Goal: Task Accomplishment & Management: Complete application form

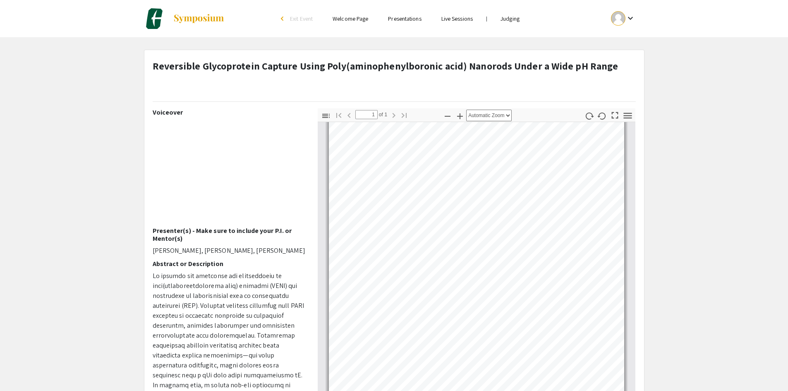
scroll to position [101, 0]
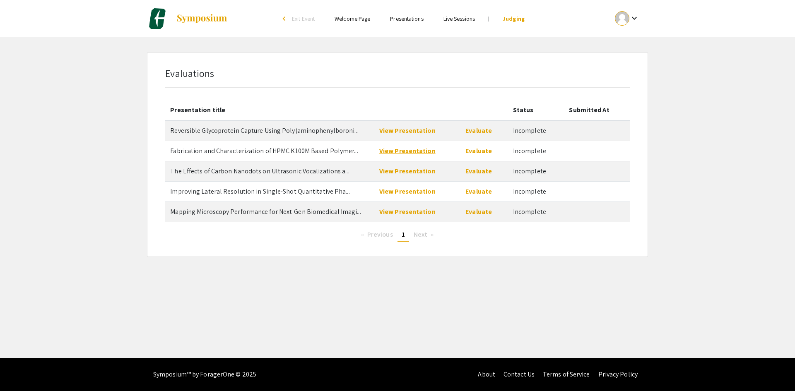
click at [413, 151] on link "View Presentation" at bounding box center [407, 150] width 56 height 9
click at [398, 172] on link "View Presentation" at bounding box center [407, 171] width 56 height 9
click at [408, 188] on link "View Presentation" at bounding box center [407, 191] width 56 height 9
click at [401, 212] on link "View Presentation" at bounding box center [407, 211] width 56 height 9
drag, startPoint x: 480, startPoint y: 130, endPoint x: 473, endPoint y: 130, distance: 6.3
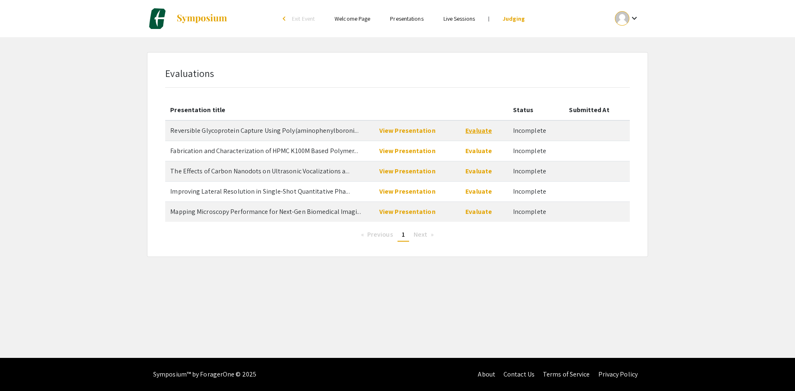
click at [480, 130] on link "Evaluate" at bounding box center [478, 130] width 26 height 9
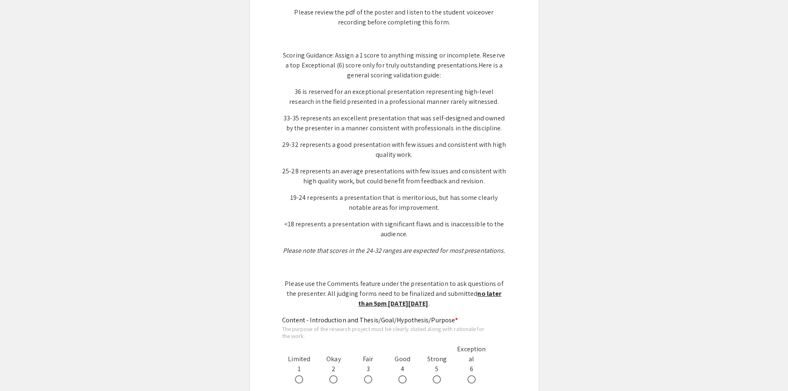
scroll to position [207, 0]
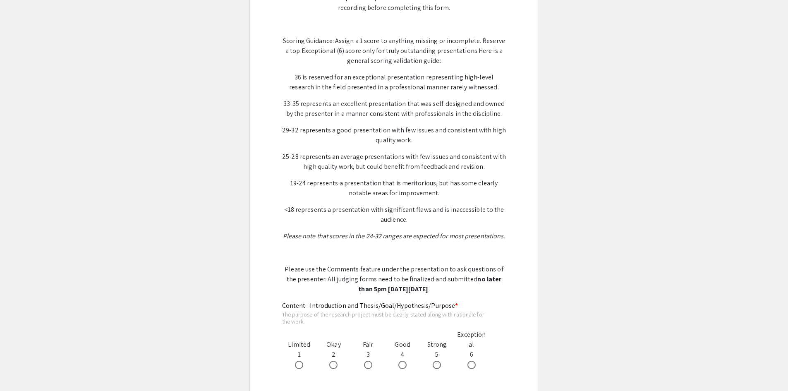
click at [283, 40] on p "Scoring Guidance: Assign a 1 score to anything missing or incomplete. Reserve a…" at bounding box center [394, 51] width 224 height 30
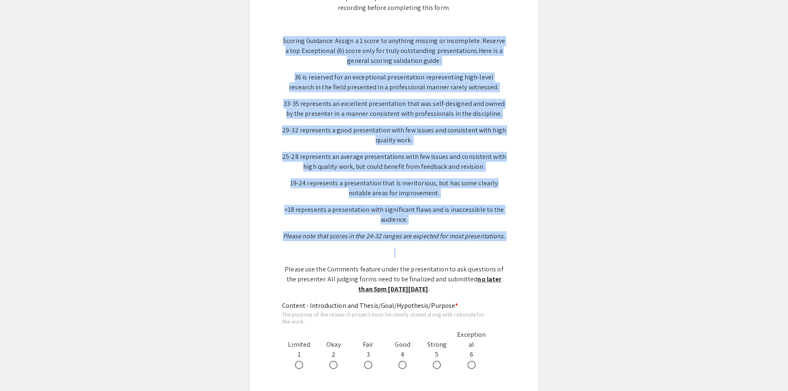
drag, startPoint x: 284, startPoint y: 41, endPoint x: 510, endPoint y: 241, distance: 302.2
copy p "Scoring Guidance: Assign a 1 score to anything missing or incomplete. Reserve a…"
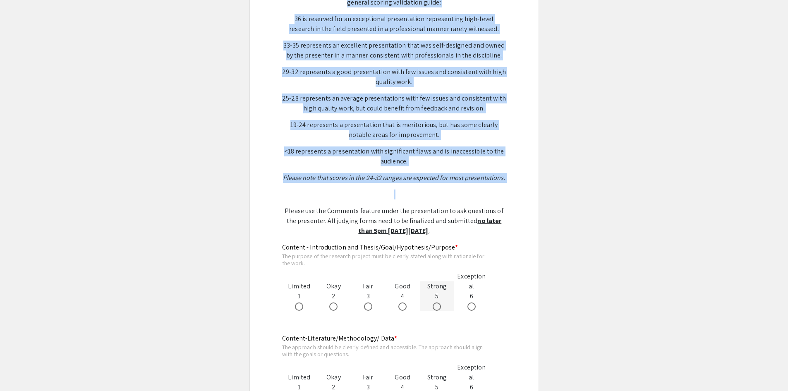
scroll to position [290, 0]
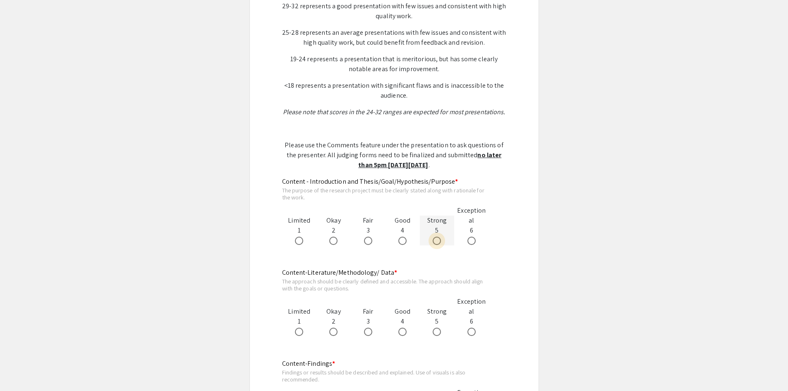
click at [436, 243] on span at bounding box center [437, 241] width 8 height 8
click at [436, 243] on input "radio" at bounding box center [437, 241] width 8 height 8
radio input "true"
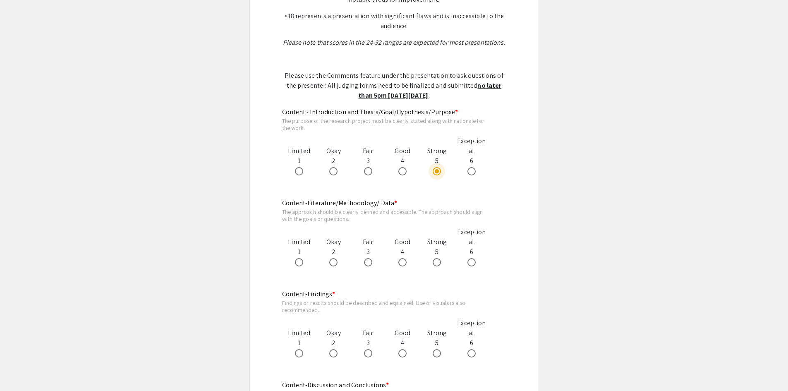
scroll to position [414, 0]
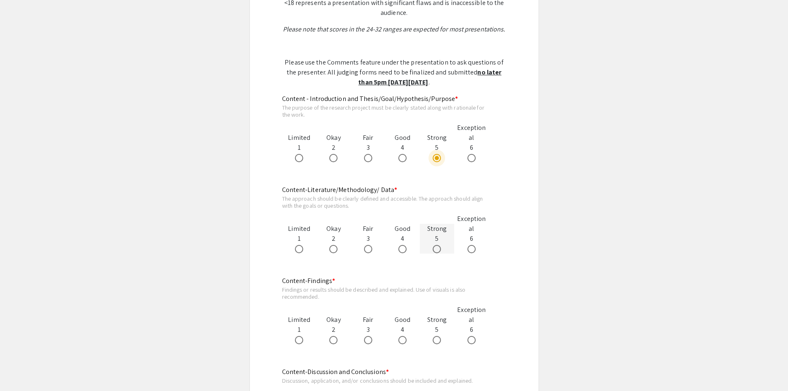
click at [436, 250] on span at bounding box center [437, 249] width 8 height 8
click at [436, 250] on input "radio" at bounding box center [437, 249] width 8 height 8
radio input "true"
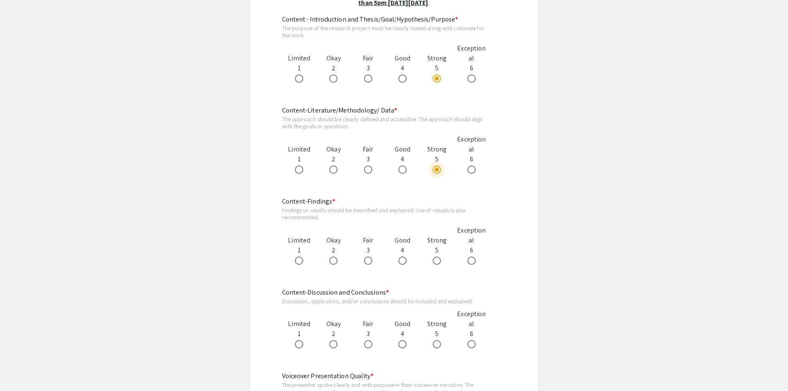
scroll to position [497, 0]
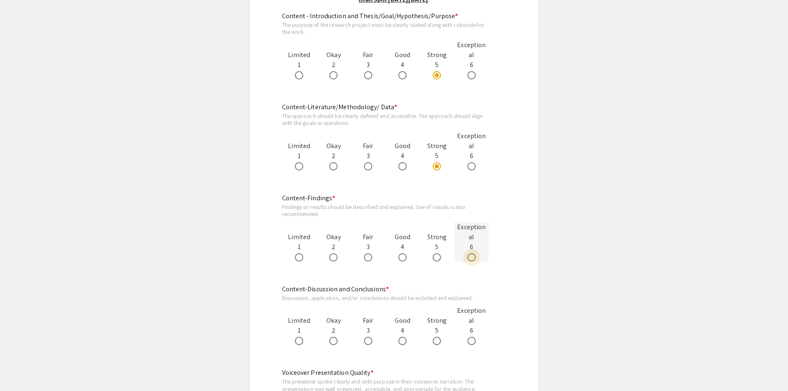
click at [468, 259] on span at bounding box center [472, 257] width 8 height 8
click at [468, 259] on input "radio" at bounding box center [472, 257] width 8 height 8
radio input "true"
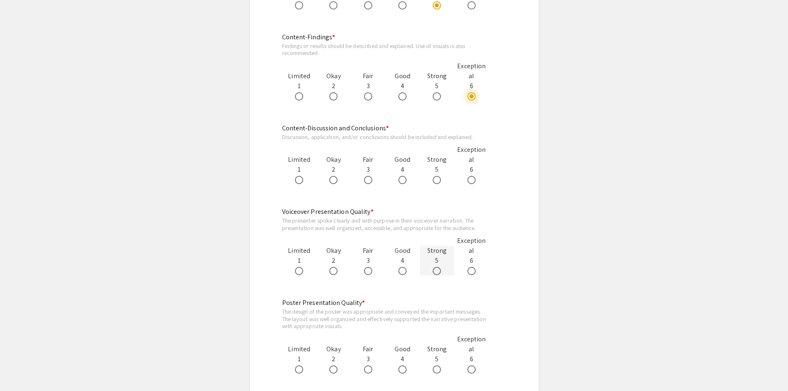
scroll to position [662, 0]
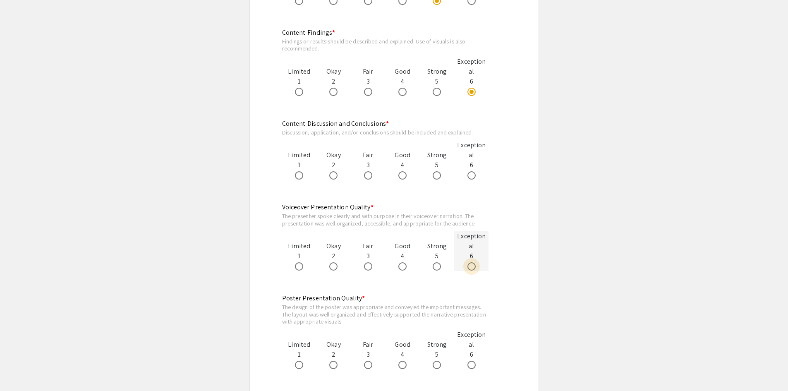
click at [473, 265] on span at bounding box center [472, 266] width 8 height 8
click at [473, 265] on input "radio" at bounding box center [472, 266] width 8 height 8
radio input "true"
click at [437, 176] on span at bounding box center [437, 175] width 8 height 8
click at [437, 176] on input "radio" at bounding box center [437, 175] width 8 height 8
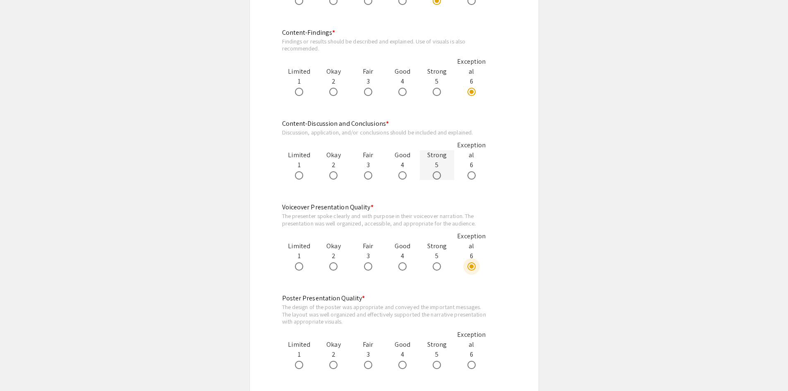
radio input "true"
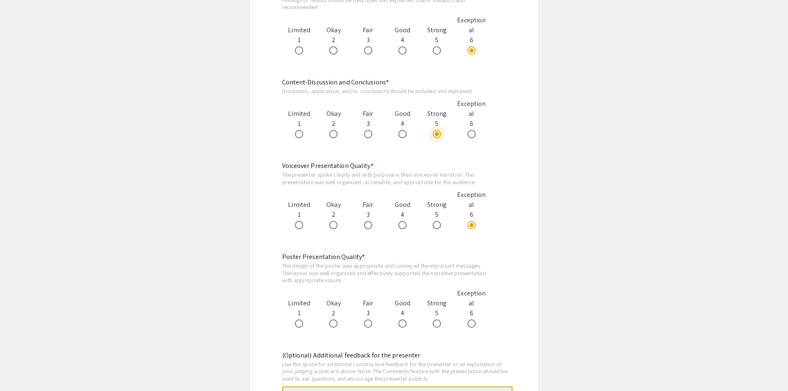
scroll to position [745, 0]
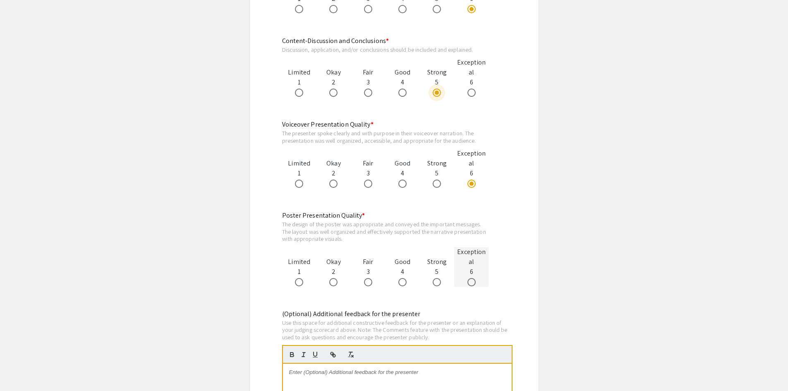
click at [471, 286] on span at bounding box center [472, 282] width 8 height 8
click at [471, 286] on input "radio" at bounding box center [472, 282] width 8 height 8
radio input "true"
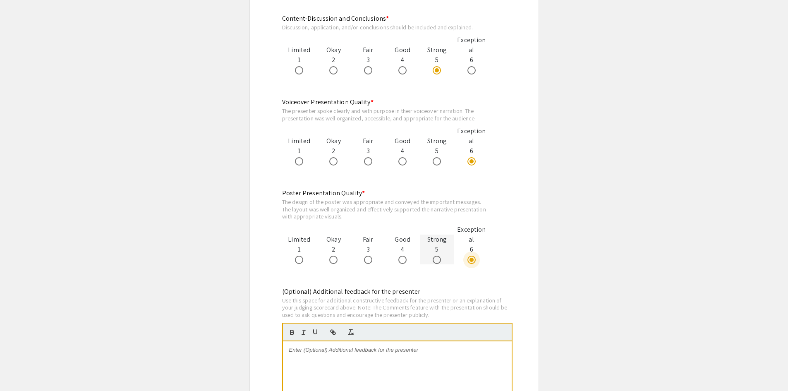
scroll to position [828, 0]
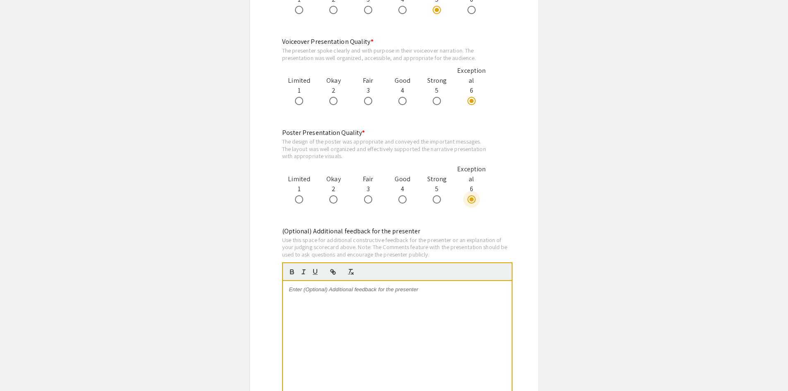
click at [386, 290] on p at bounding box center [397, 289] width 216 height 7
click at [360, 292] on p "How easy is to re" at bounding box center [397, 289] width 216 height 7
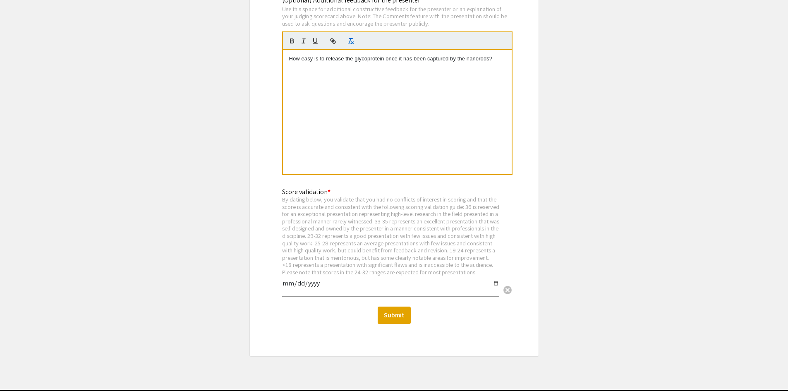
scroll to position [1076, 0]
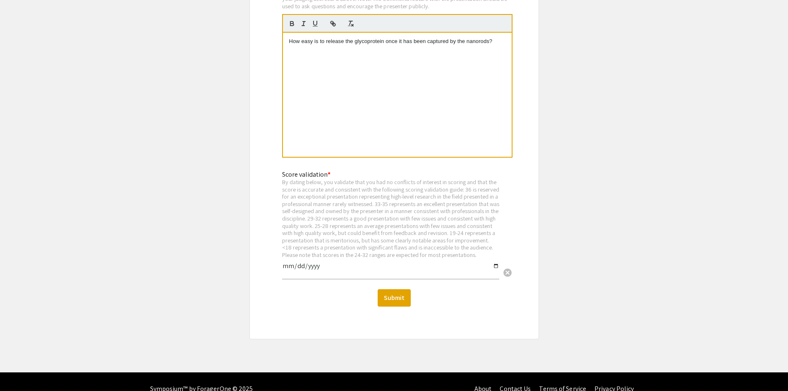
click at [344, 276] on input "date" at bounding box center [390, 269] width 217 height 14
type input "2025-09-11"
click at [393, 307] on button "Submit" at bounding box center [394, 297] width 33 height 17
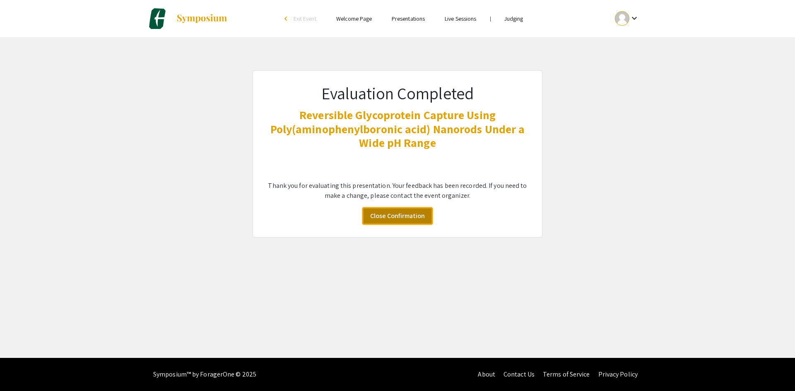
drag, startPoint x: 391, startPoint y: 216, endPoint x: 384, endPoint y: 213, distance: 6.8
click at [391, 216] on link "Close Confirmation" at bounding box center [397, 215] width 70 height 17
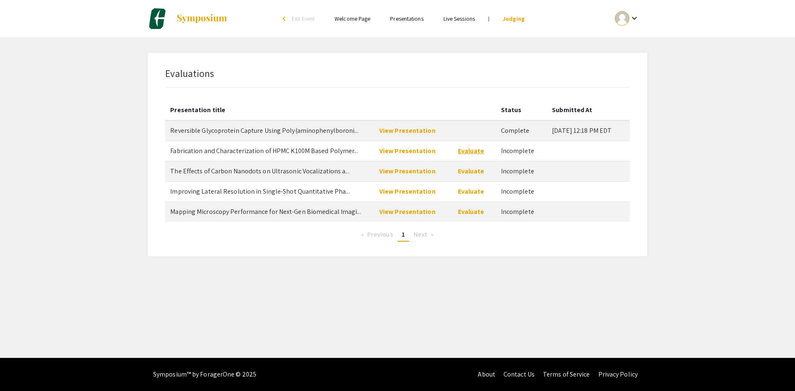
click at [461, 149] on link "Evaluate" at bounding box center [471, 150] width 26 height 9
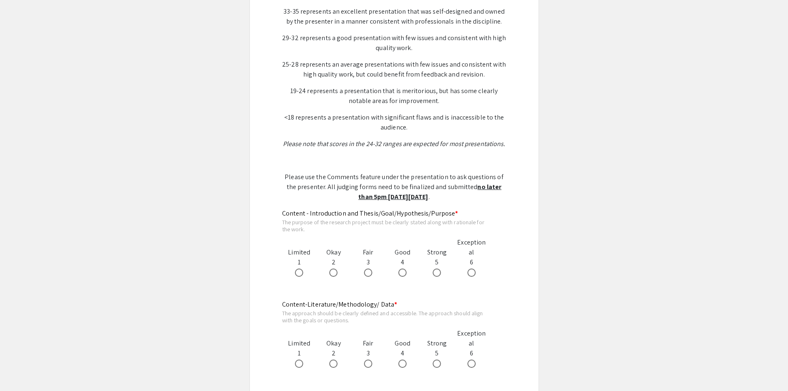
scroll to position [290, 0]
click at [404, 270] on span at bounding box center [402, 272] width 8 height 8
click at [404, 270] on input "radio" at bounding box center [402, 272] width 8 height 8
radio input "true"
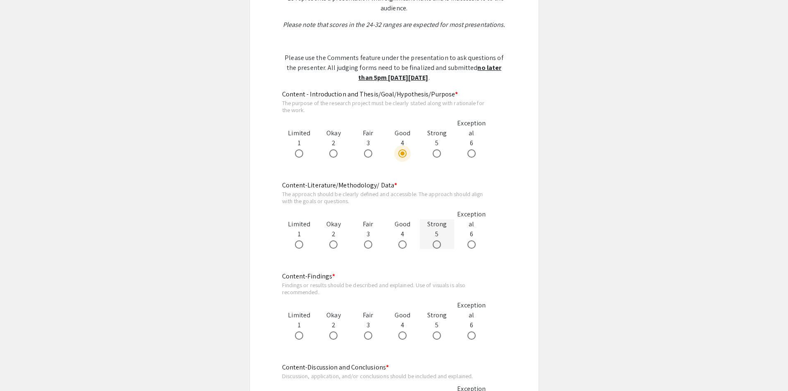
scroll to position [455, 0]
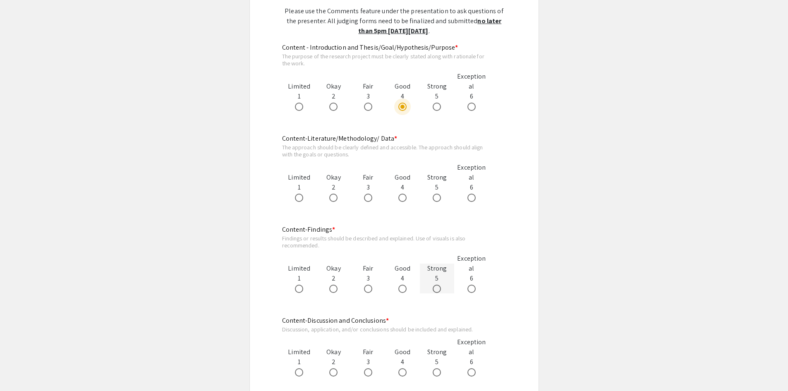
click at [435, 285] on span at bounding box center [437, 289] width 8 height 8
click at [435, 285] on input "radio" at bounding box center [437, 289] width 8 height 8
radio input "true"
click at [404, 200] on span at bounding box center [402, 198] width 8 height 8
click at [404, 200] on input "radio" at bounding box center [402, 198] width 8 height 8
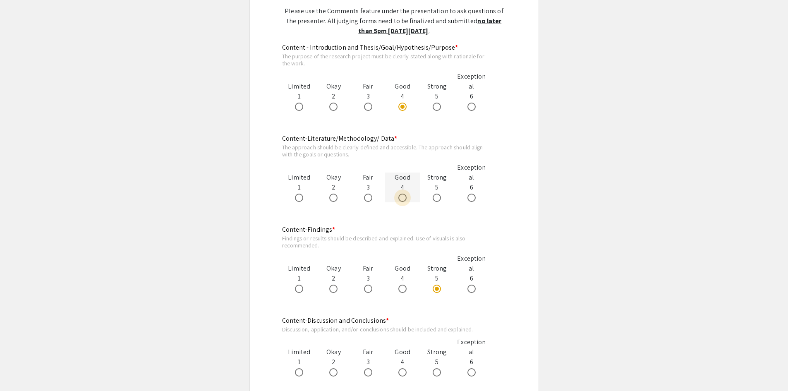
radio input "true"
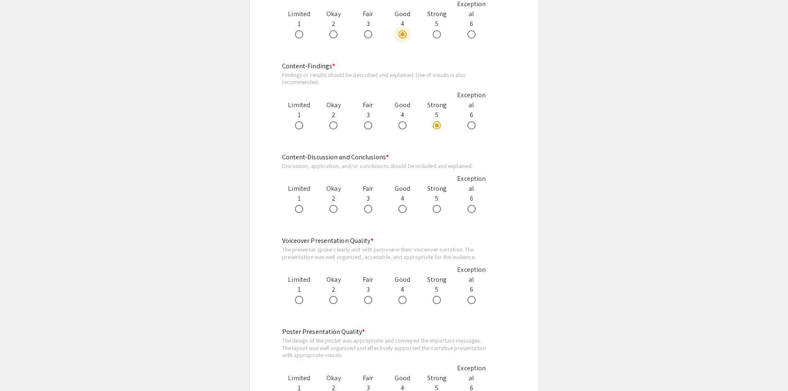
scroll to position [621, 0]
click at [403, 295] on span at bounding box center [402, 298] width 8 height 8
click at [403, 295] on input "radio" at bounding box center [402, 298] width 8 height 8
radio input "true"
click at [439, 203] on span at bounding box center [437, 207] width 8 height 8
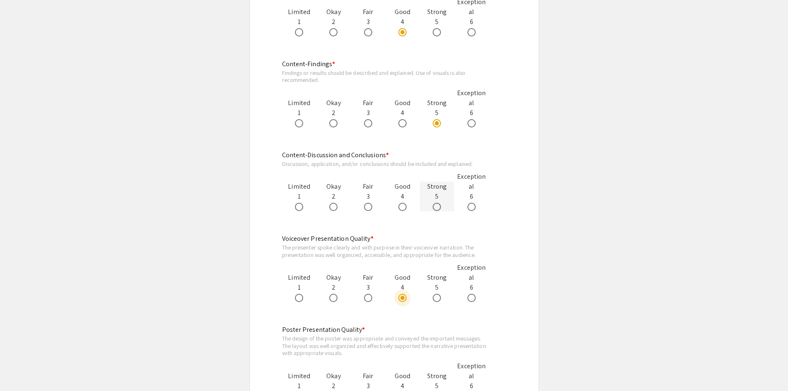
click at [439, 203] on input "radio" at bounding box center [437, 207] width 8 height 8
radio input "true"
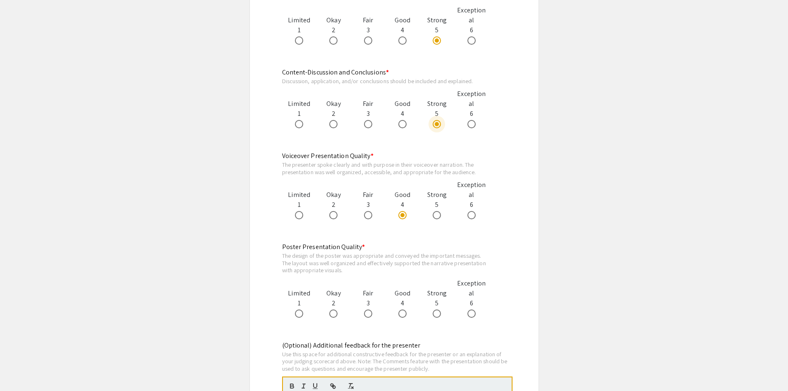
scroll to position [745, 0]
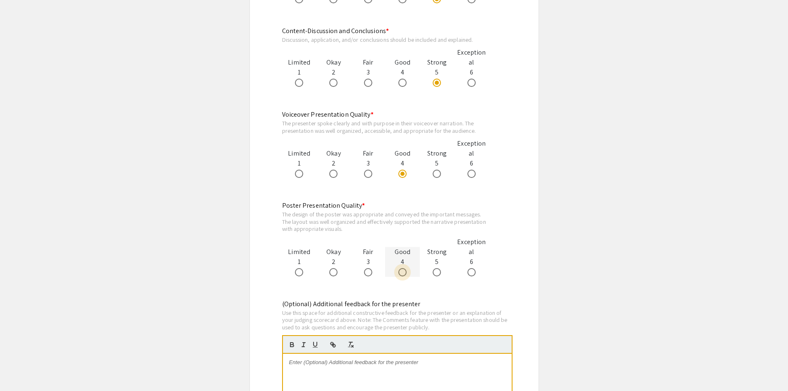
click at [404, 272] on span at bounding box center [402, 272] width 8 height 8
click at [404, 272] on input "radio" at bounding box center [402, 272] width 8 height 8
radio input "true"
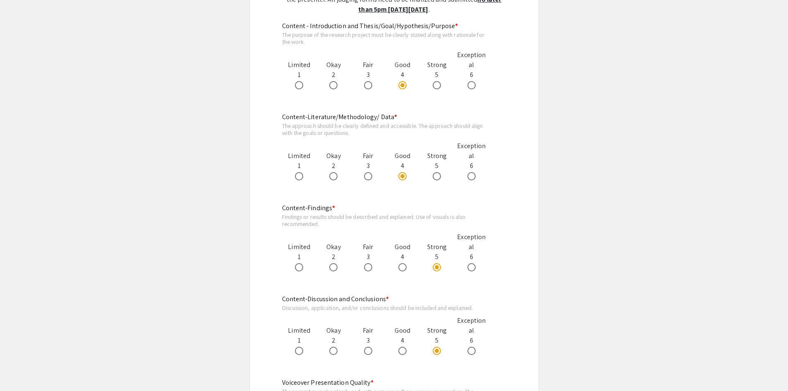
scroll to position [497, 0]
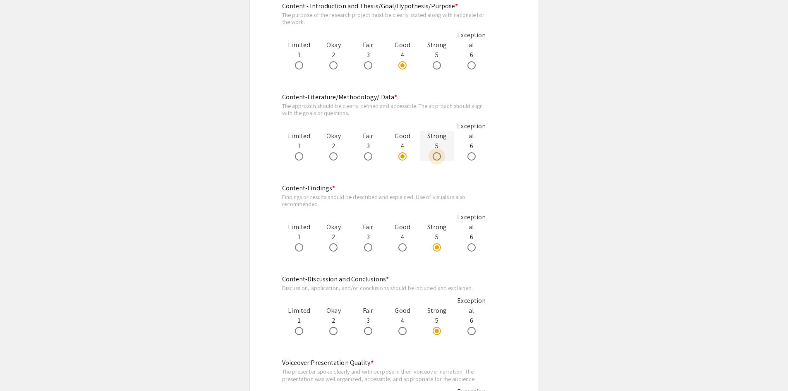
click at [439, 157] on span at bounding box center [437, 156] width 8 height 8
click at [439, 157] on input "radio" at bounding box center [437, 156] width 8 height 8
radio input "true"
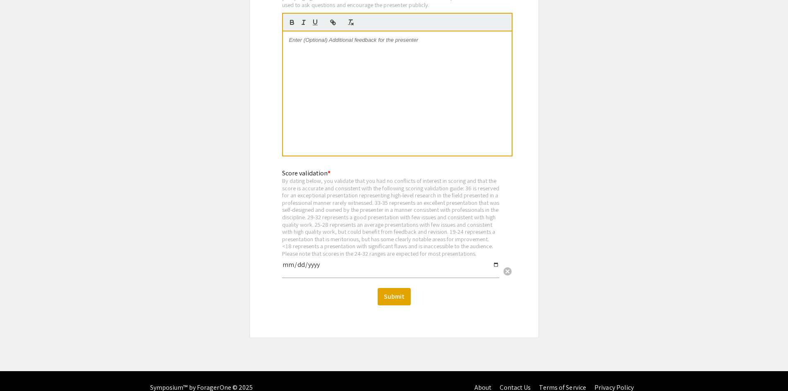
scroll to position [1076, 0]
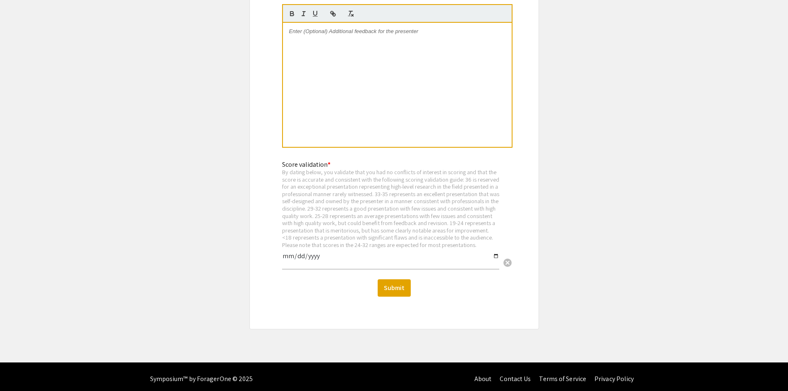
click at [300, 262] on input "date" at bounding box center [390, 259] width 217 height 14
click at [284, 264] on input "date" at bounding box center [390, 259] width 217 height 14
type input "2025-09-11"
click at [405, 294] on button "Submit" at bounding box center [394, 287] width 33 height 17
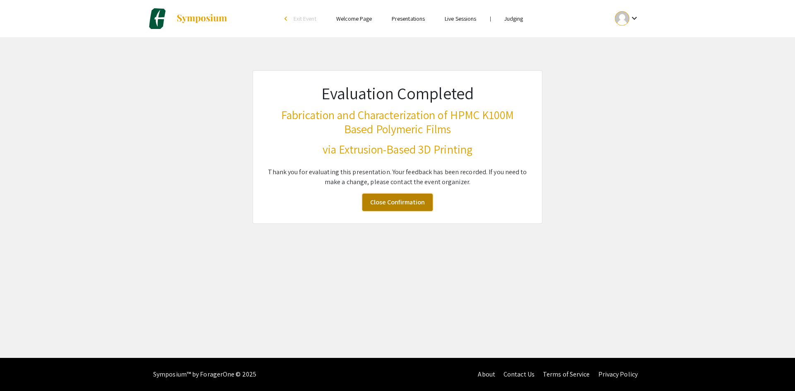
click at [397, 204] on link "Close Confirmation" at bounding box center [397, 202] width 70 height 17
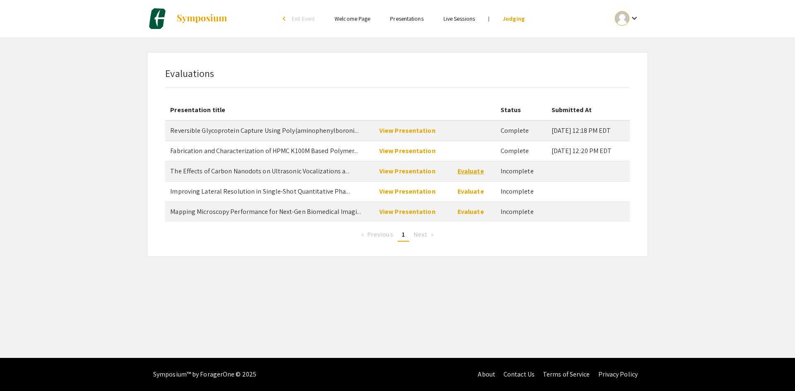
click at [465, 171] on link "Evaluate" at bounding box center [470, 171] width 26 height 9
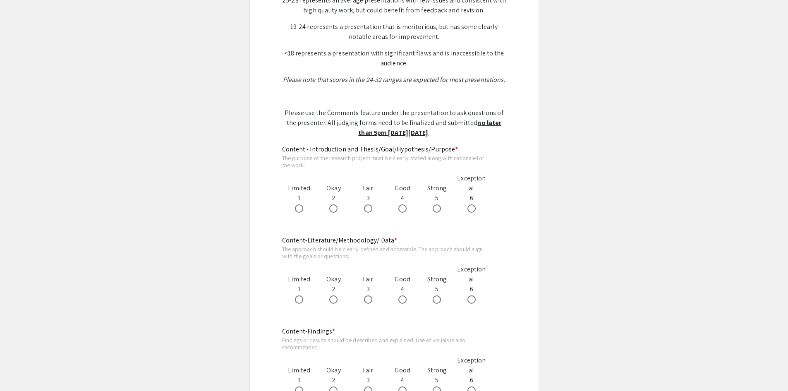
scroll to position [621, 0]
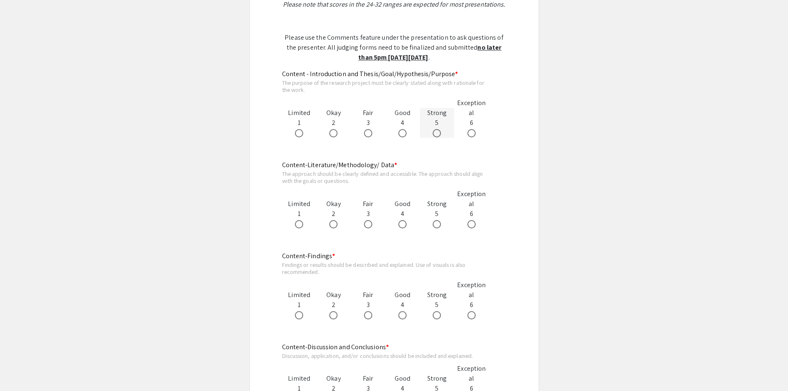
click at [437, 132] on span at bounding box center [437, 133] width 8 height 8
click at [437, 132] on input "radio" at bounding box center [437, 133] width 8 height 8
radio input "true"
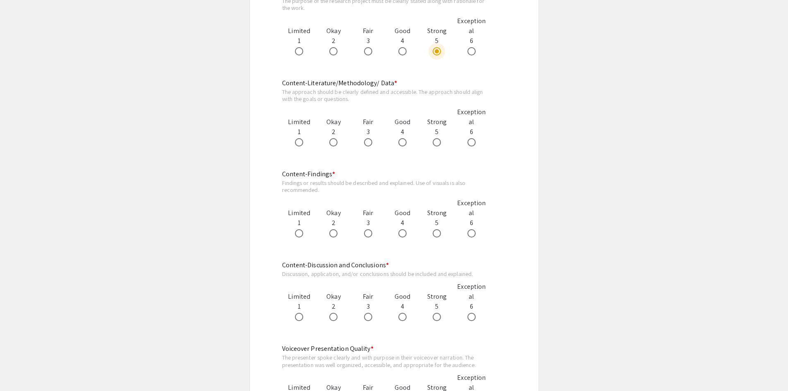
scroll to position [703, 0]
click at [437, 142] on span at bounding box center [437, 142] width 0 height 0
click at [437, 141] on input "radio" at bounding box center [437, 141] width 8 height 8
radio input "true"
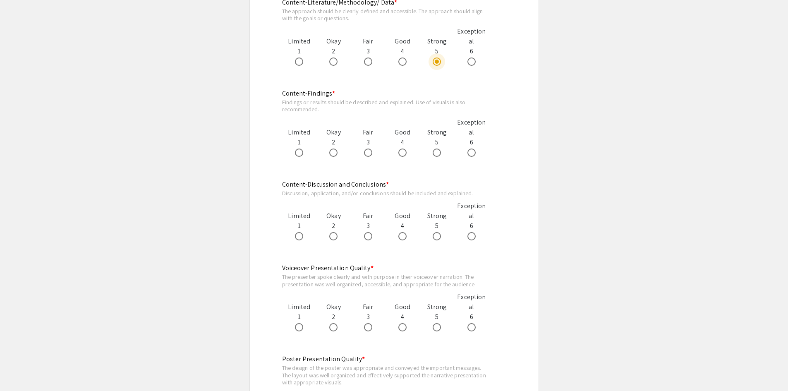
scroll to position [786, 0]
click at [435, 235] on span at bounding box center [437, 233] width 8 height 8
click at [435, 235] on input "radio" at bounding box center [437, 233] width 8 height 8
radio input "true"
click at [403, 150] on span at bounding box center [402, 150] width 8 height 8
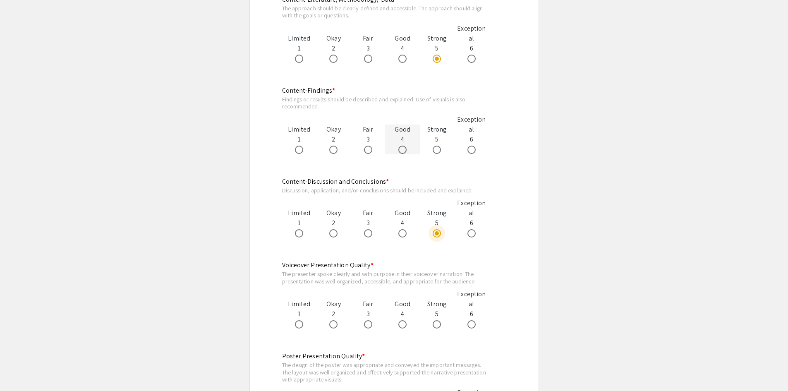
click at [403, 150] on input "radio" at bounding box center [402, 150] width 8 height 8
radio input "true"
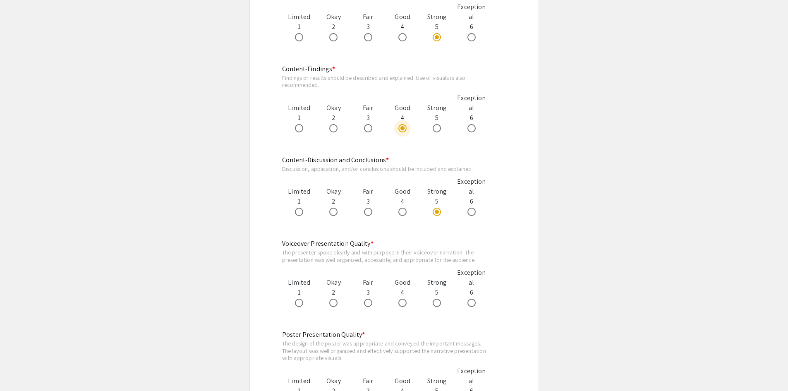
scroll to position [828, 0]
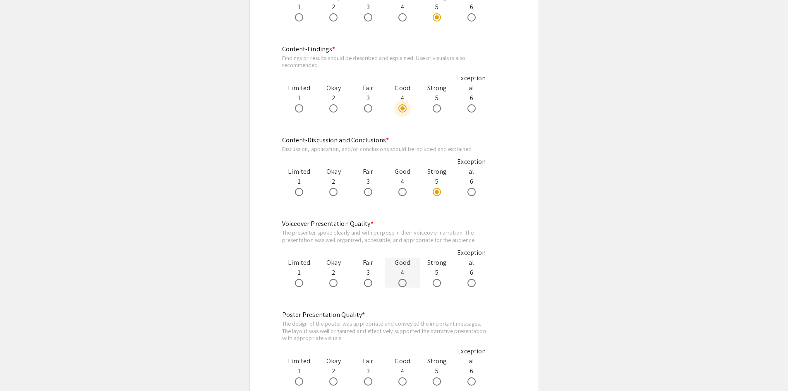
click at [404, 280] on span at bounding box center [402, 283] width 8 height 8
click at [404, 280] on input "radio" at bounding box center [402, 283] width 8 height 8
radio input "true"
click at [439, 110] on span at bounding box center [437, 108] width 8 height 8
click at [439, 110] on input "radio" at bounding box center [437, 108] width 8 height 8
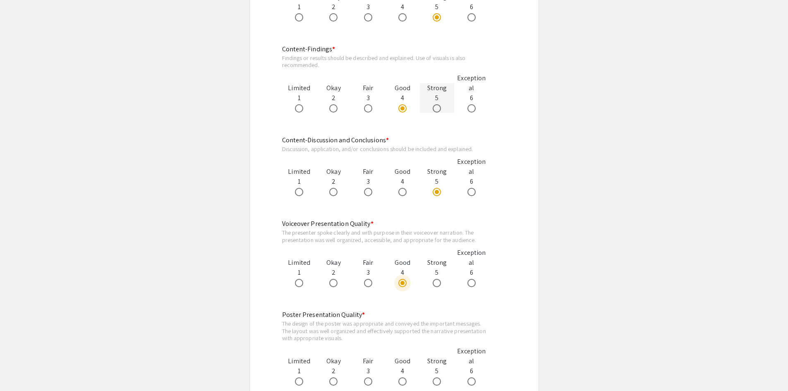
radio input "true"
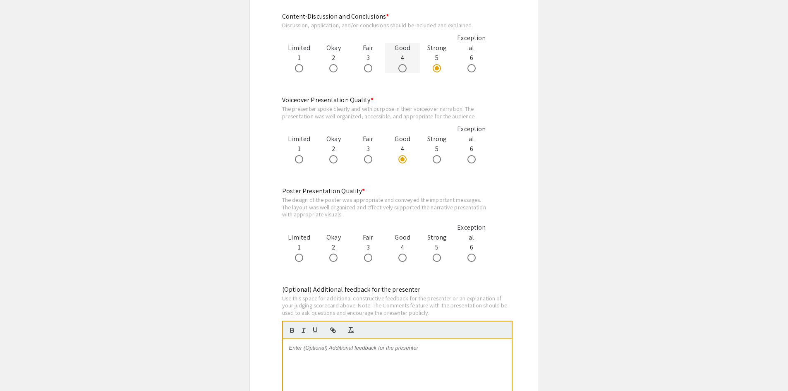
scroll to position [952, 0]
click at [439, 258] on span at bounding box center [437, 257] width 8 height 8
click at [439, 258] on input "radio" at bounding box center [437, 257] width 8 height 8
radio input "true"
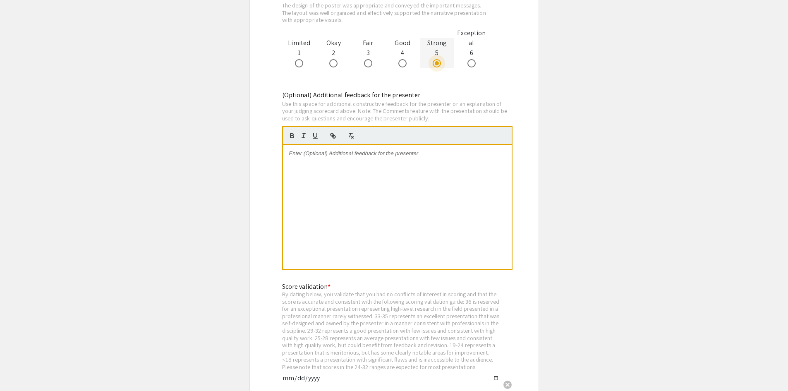
scroll to position [1200, 0]
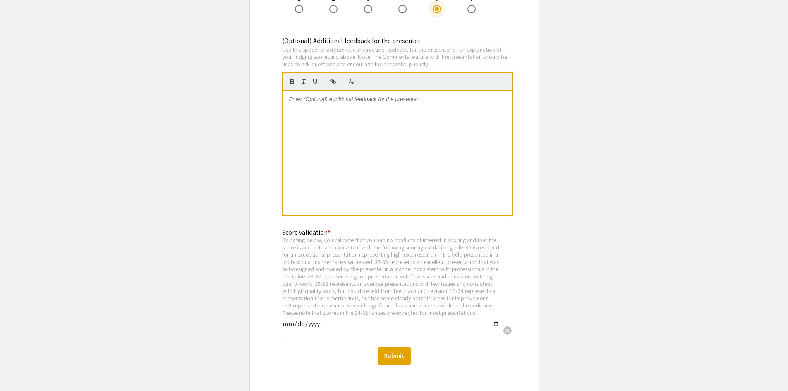
click at [289, 334] on input "date" at bounding box center [390, 327] width 217 height 14
click at [286, 329] on input "date" at bounding box center [390, 327] width 217 height 14
type input "2025-09-11"
click at [394, 365] on button "Submit" at bounding box center [394, 355] width 33 height 17
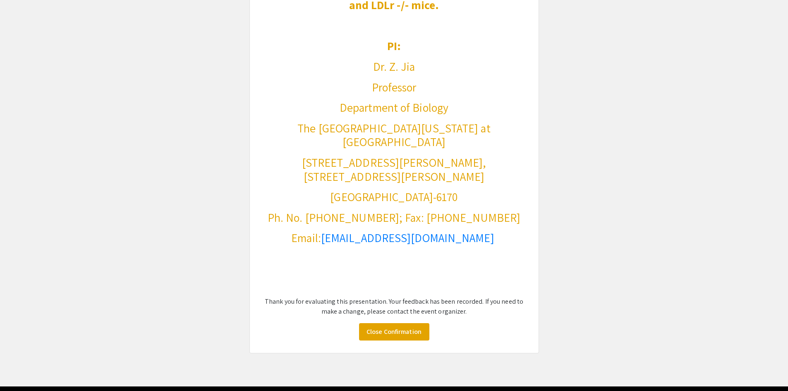
scroll to position [139, 0]
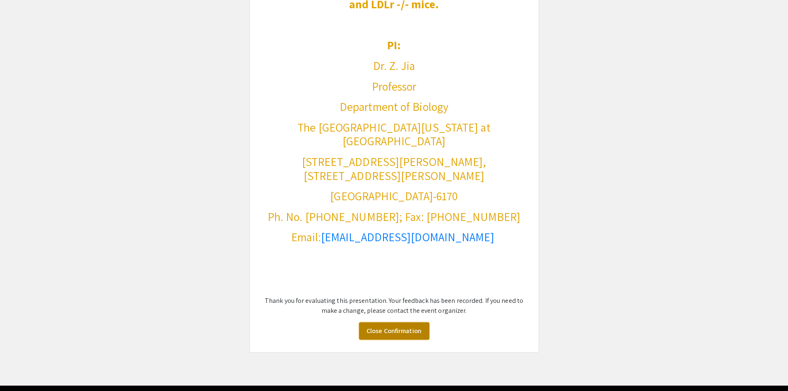
click at [384, 322] on link "Close Confirmation" at bounding box center [394, 330] width 70 height 17
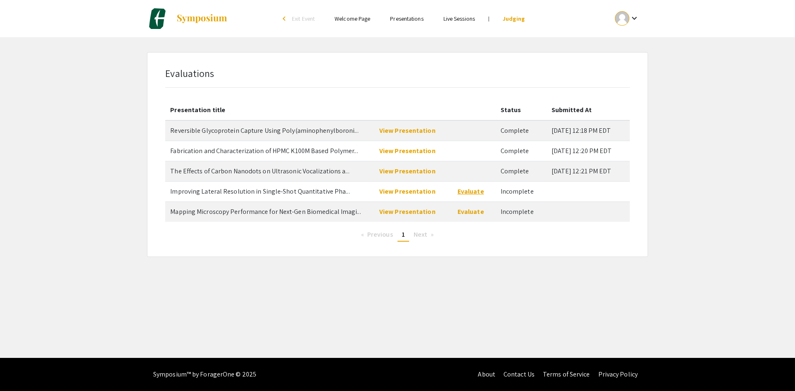
click at [458, 193] on link "Evaluate" at bounding box center [470, 191] width 26 height 9
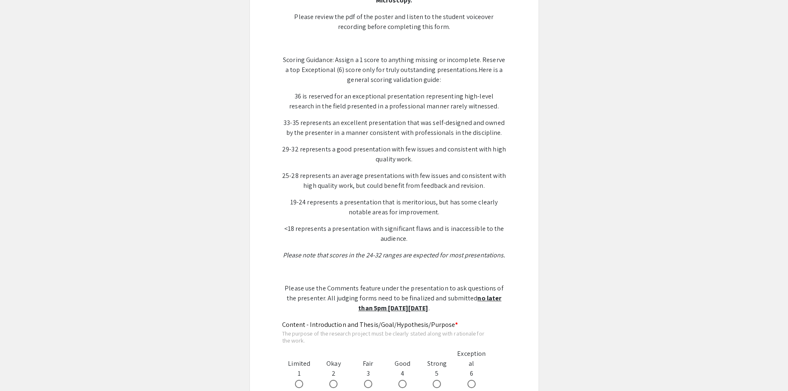
scroll to position [331, 0]
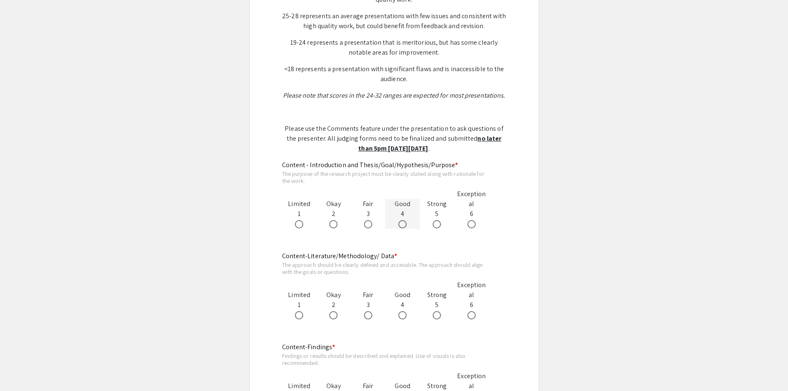
click at [404, 220] on span at bounding box center [402, 224] width 8 height 8
click at [404, 220] on input "radio" at bounding box center [402, 224] width 8 height 8
radio input "true"
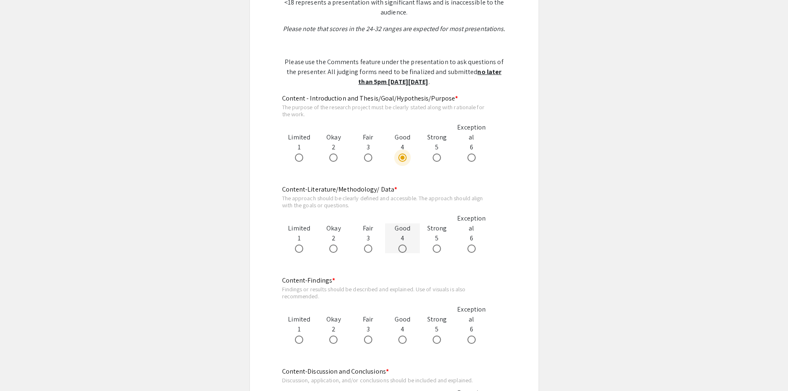
scroll to position [414, 0]
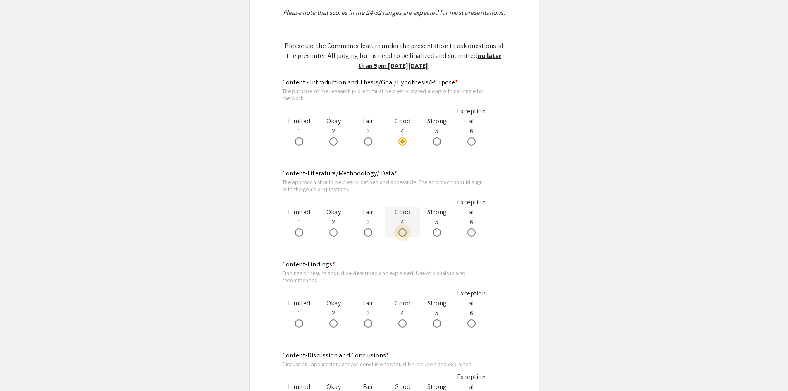
click at [403, 228] on span at bounding box center [402, 232] width 8 height 8
click at [403, 228] on input "radio" at bounding box center [402, 232] width 8 height 8
radio input "true"
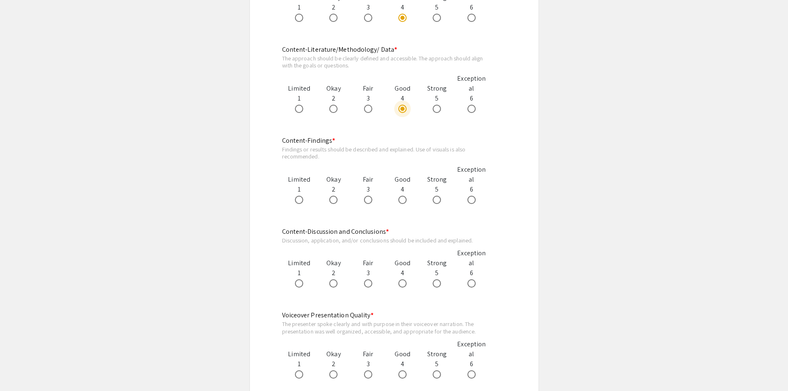
scroll to position [538, 0]
click at [368, 279] on span at bounding box center [368, 283] width 8 height 8
click at [368, 279] on input "radio" at bounding box center [368, 283] width 8 height 8
radio input "true"
click at [370, 195] on span at bounding box center [368, 199] width 8 height 8
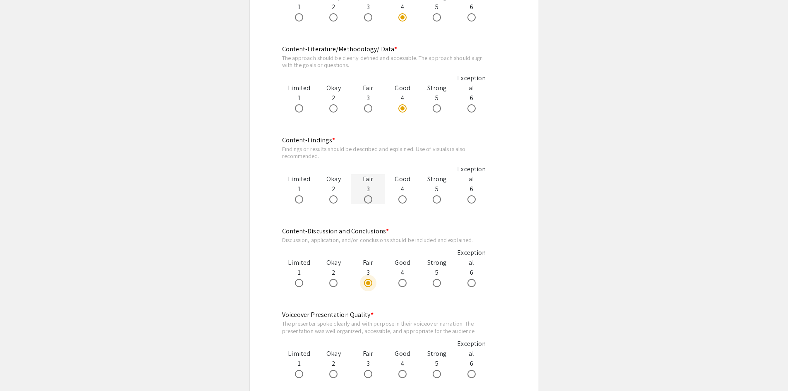
click at [370, 195] on input "radio" at bounding box center [368, 199] width 8 height 8
radio input "true"
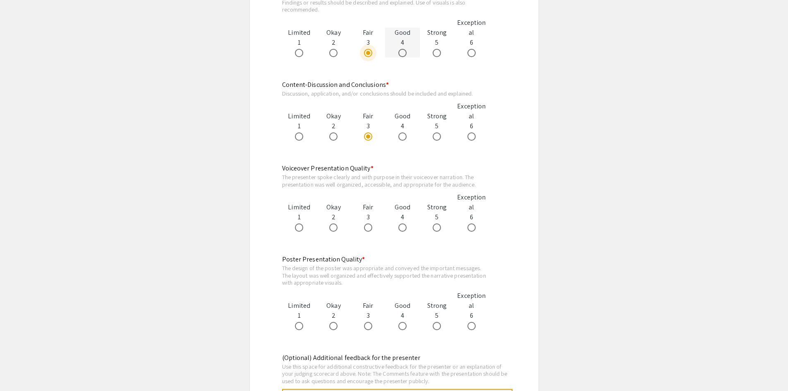
scroll to position [703, 0]
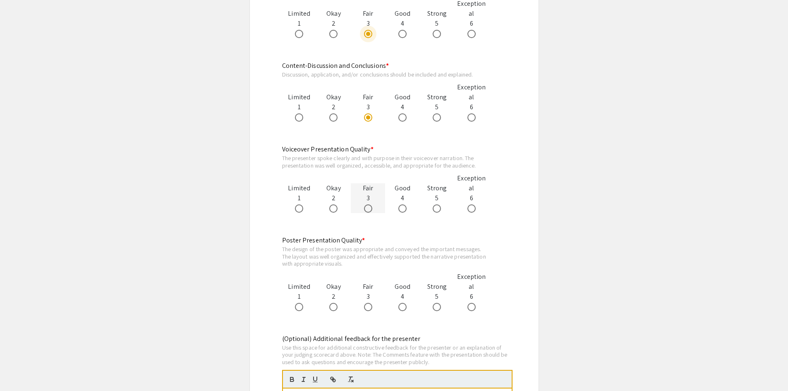
click at [368, 204] on span at bounding box center [368, 208] width 8 height 8
click at [368, 204] on input "radio" at bounding box center [368, 208] width 8 height 8
radio input "true"
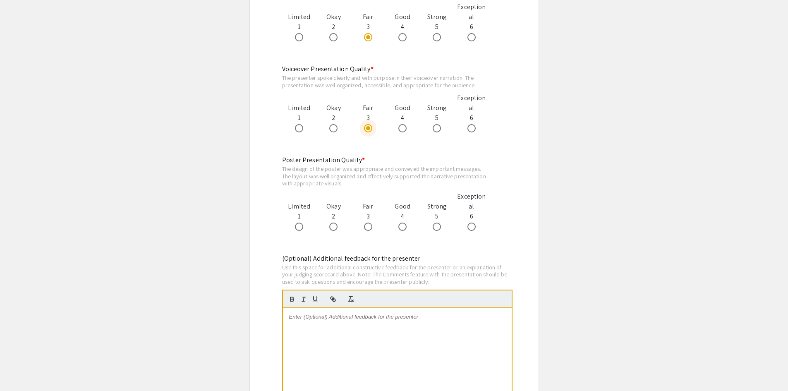
scroll to position [786, 0]
click at [403, 220] on span at bounding box center [402, 224] width 8 height 8
click at [403, 220] on input "radio" at bounding box center [402, 224] width 8 height 8
radio input "true"
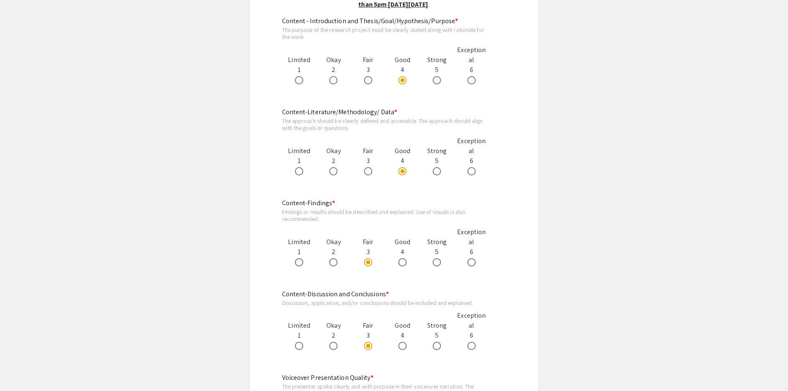
scroll to position [455, 0]
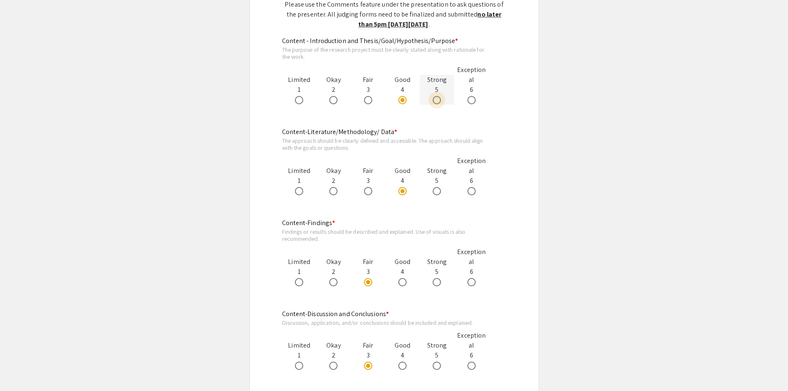
click at [436, 96] on span at bounding box center [437, 100] width 8 height 8
click at [436, 96] on input "radio" at bounding box center [437, 100] width 8 height 8
radio input "true"
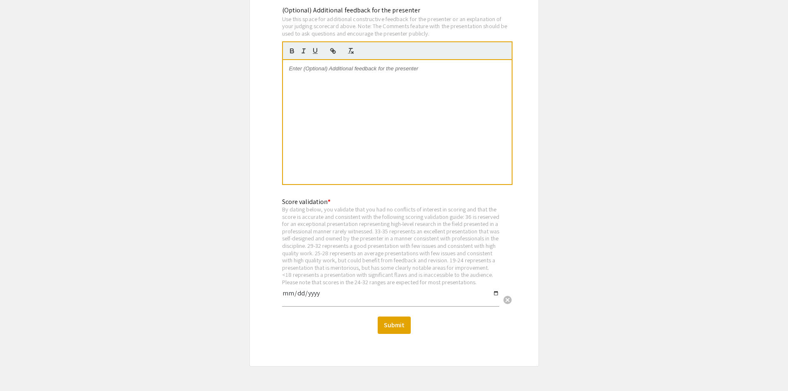
scroll to position [1071, 0]
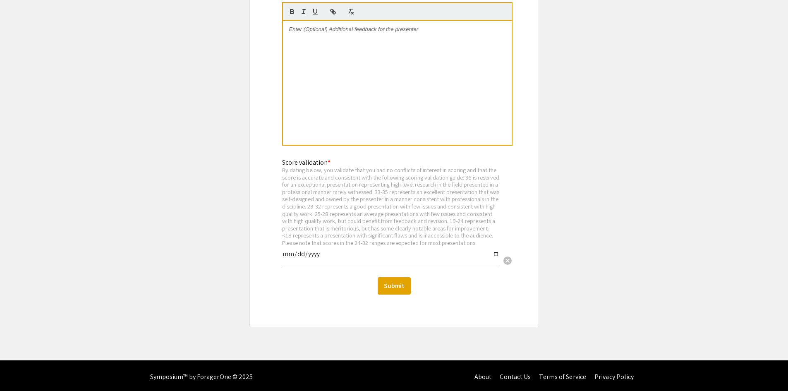
click at [287, 252] on input "date" at bounding box center [390, 257] width 217 height 14
type input "2025-09-11"
click at [393, 281] on button "Submit" at bounding box center [394, 285] width 33 height 17
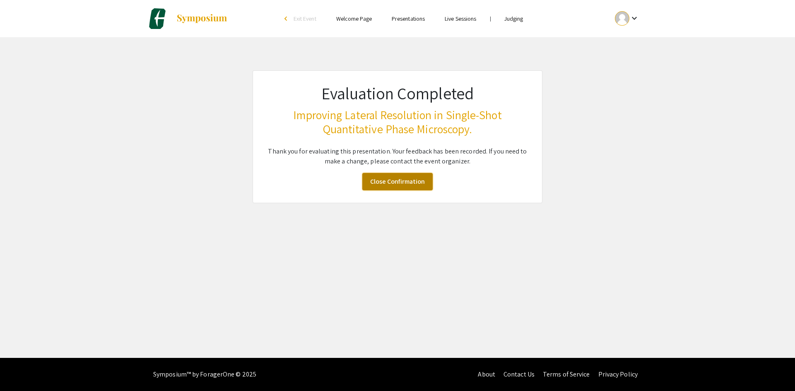
click at [389, 185] on link "Close Confirmation" at bounding box center [397, 181] width 70 height 17
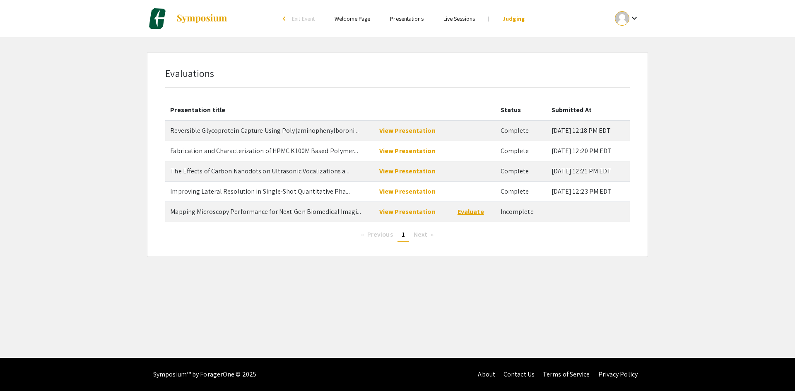
click at [465, 212] on link "Evaluate" at bounding box center [470, 211] width 26 height 9
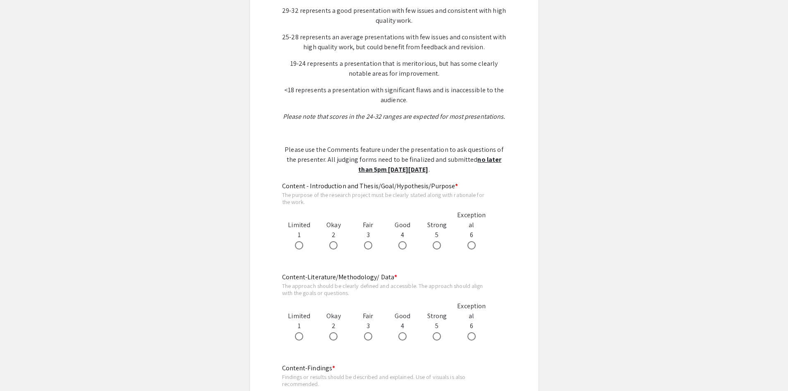
scroll to position [331, 0]
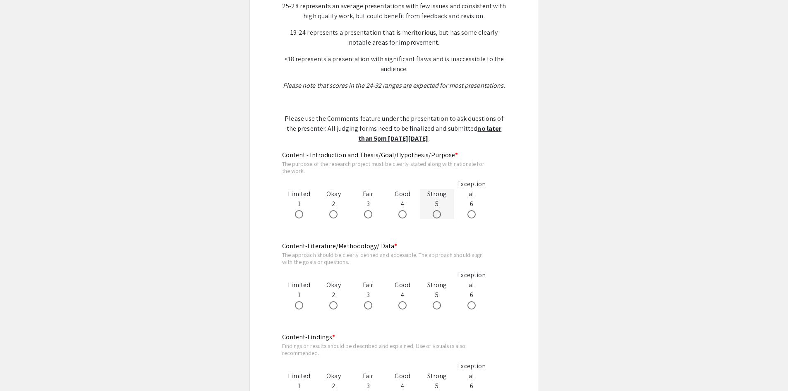
click at [437, 214] on span at bounding box center [437, 214] width 8 height 8
click at [437, 214] on input "radio" at bounding box center [437, 214] width 8 height 8
radio input "true"
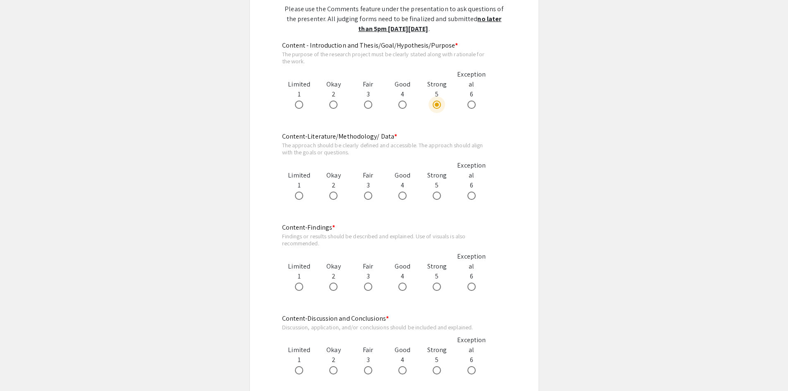
scroll to position [455, 0]
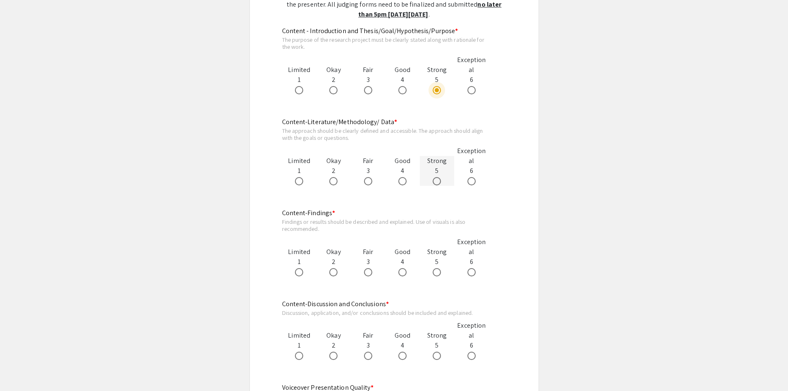
click at [437, 179] on span at bounding box center [437, 181] width 8 height 8
click at [437, 179] on input "radio" at bounding box center [437, 181] width 8 height 8
radio input "true"
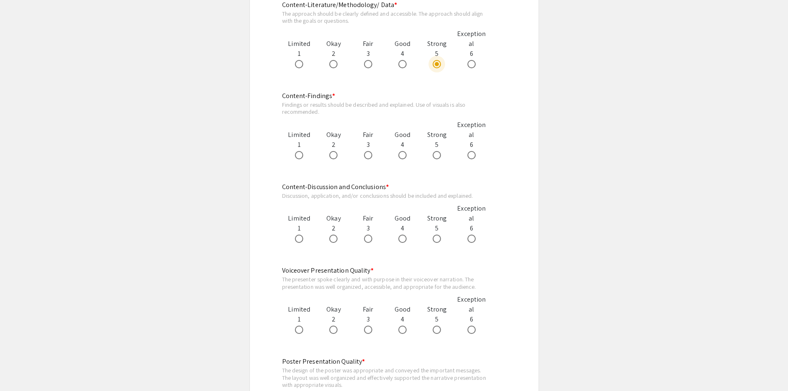
scroll to position [579, 0]
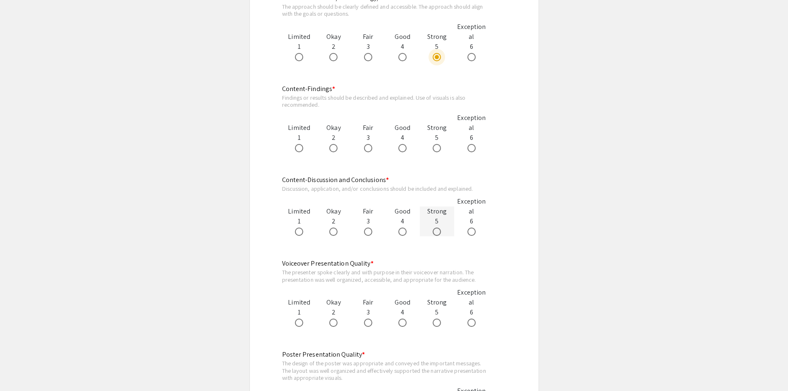
click at [439, 233] on span at bounding box center [437, 232] width 8 height 8
click at [439, 233] on input "radio" at bounding box center [437, 232] width 8 height 8
radio input "true"
click at [437, 151] on span at bounding box center [437, 148] width 8 height 8
click at [437, 151] on input "radio" at bounding box center [437, 148] width 8 height 8
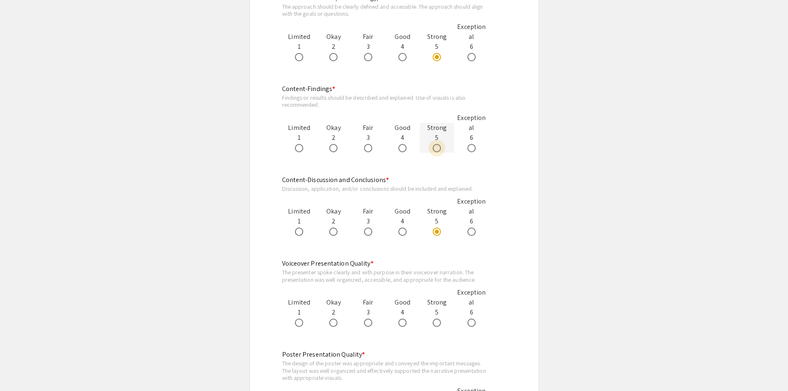
radio input "true"
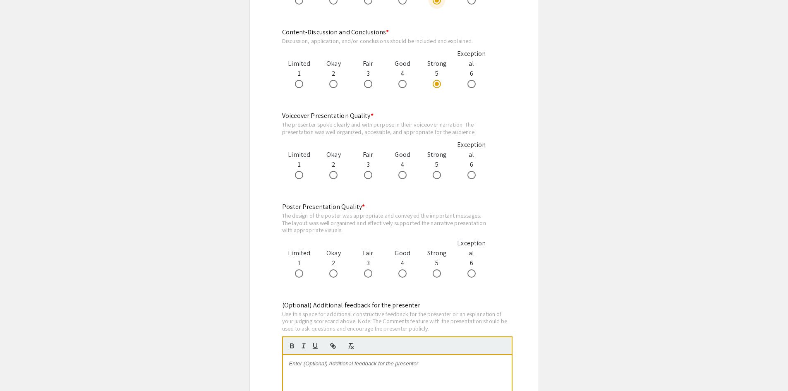
scroll to position [745, 0]
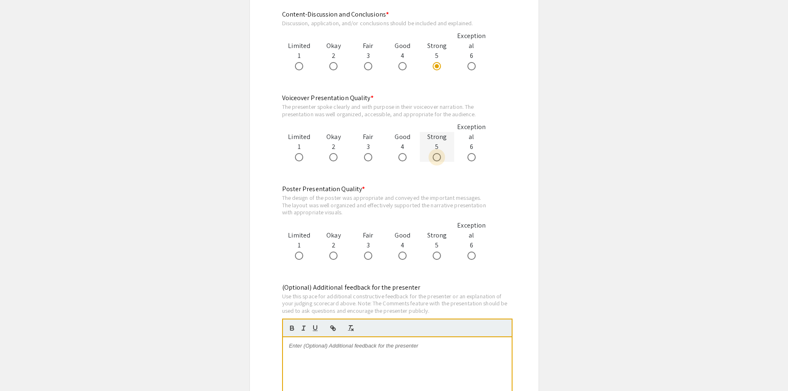
click at [437, 159] on span at bounding box center [437, 157] width 8 height 8
click at [437, 159] on input "radio" at bounding box center [437, 157] width 8 height 8
radio input "true"
click at [435, 255] on span at bounding box center [437, 256] width 8 height 8
click at [435, 255] on input "radio" at bounding box center [437, 256] width 8 height 8
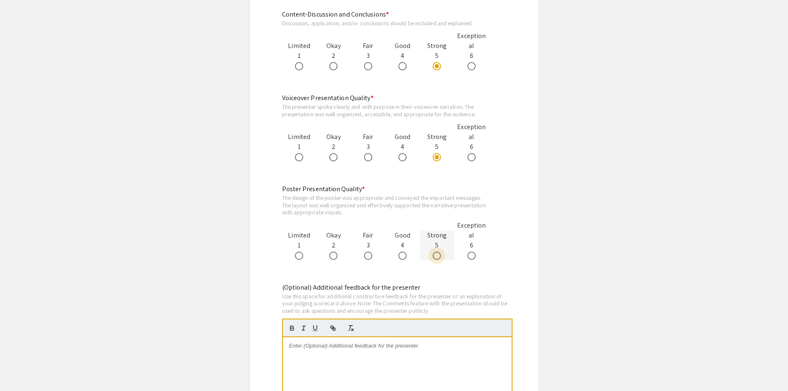
radio input "true"
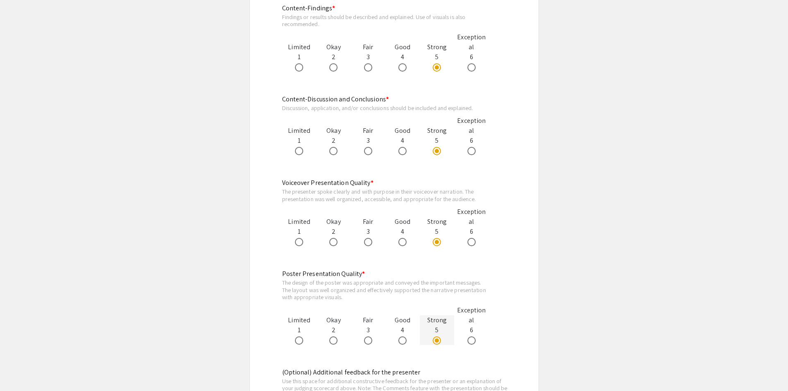
scroll to position [703, 0]
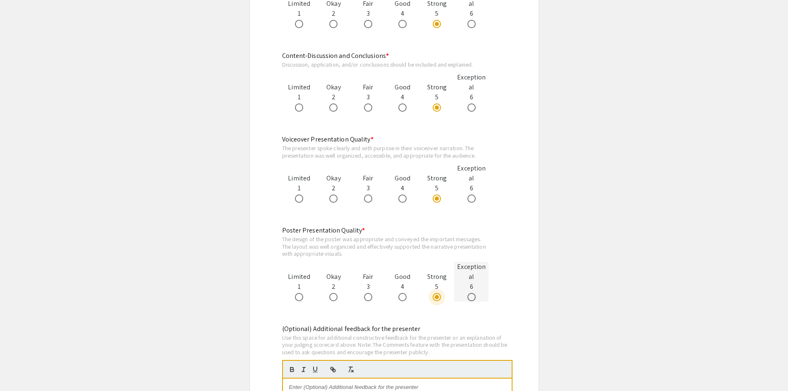
click at [474, 296] on span at bounding box center [472, 297] width 8 height 8
click at [474, 296] on input "radio" at bounding box center [472, 297] width 8 height 8
radio input "true"
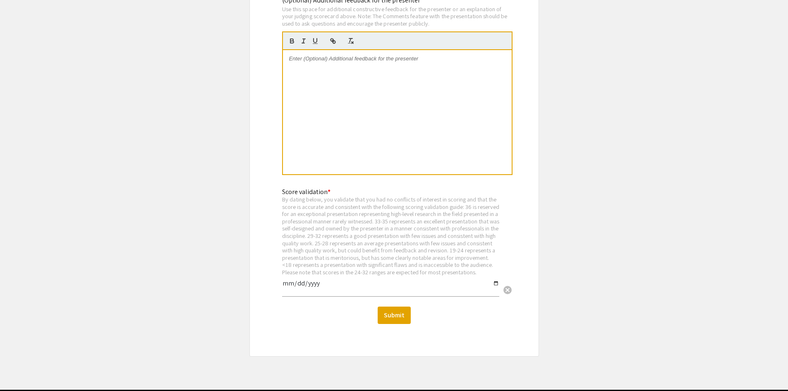
scroll to position [1035, 0]
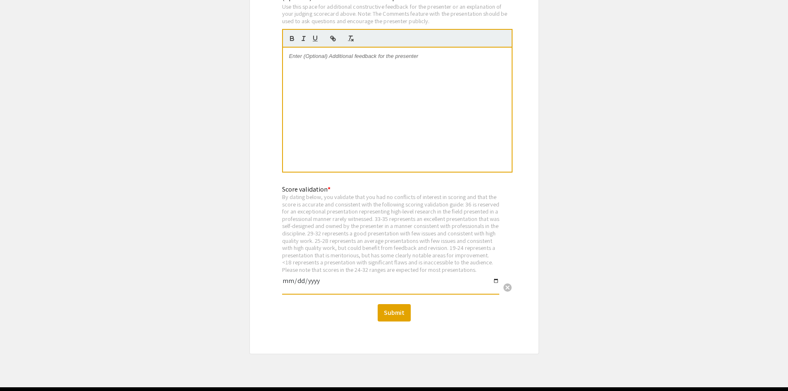
click at [285, 289] on input "date" at bounding box center [390, 284] width 217 height 14
type input "2025-09-11"
click at [396, 313] on button "Submit" at bounding box center [394, 312] width 33 height 17
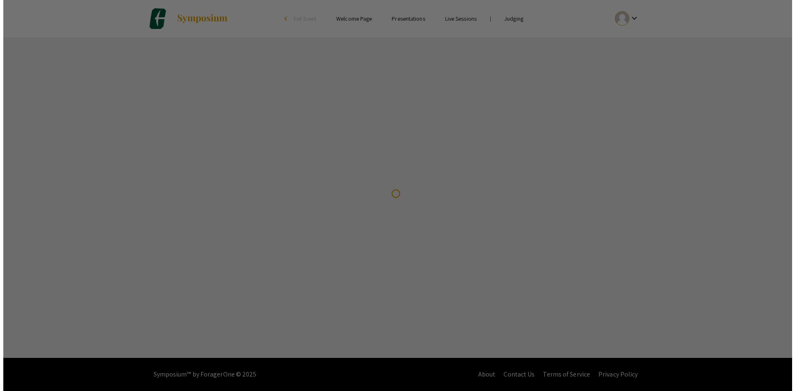
scroll to position [0, 0]
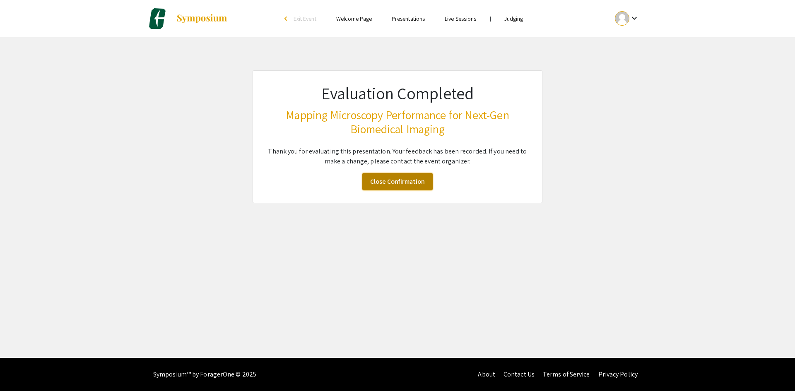
click at [383, 185] on link "Close Confirmation" at bounding box center [397, 181] width 70 height 17
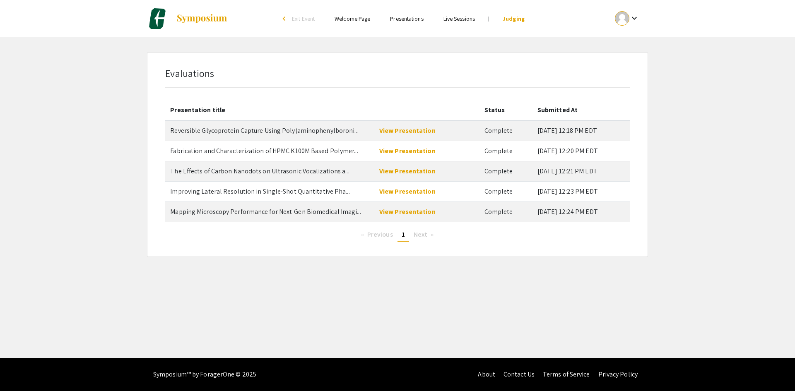
click at [420, 234] on span "Next page" at bounding box center [420, 234] width 14 height 9
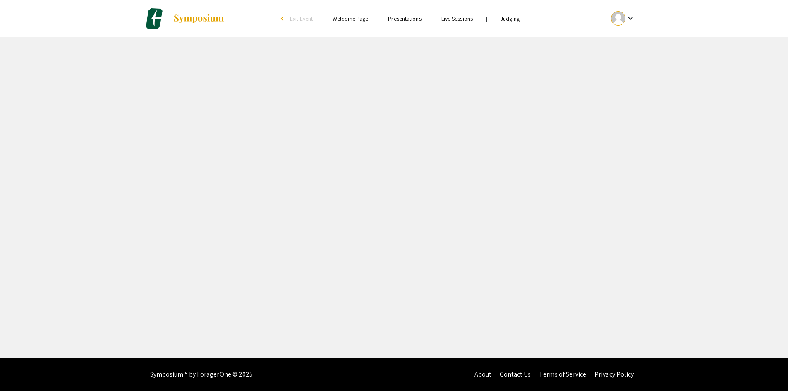
select select "custom"
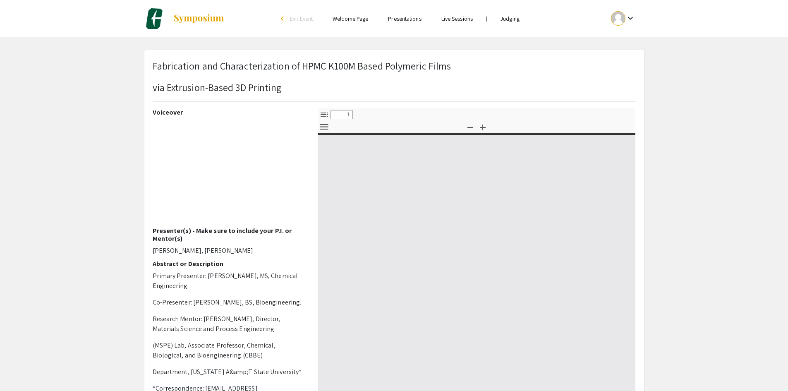
type input "0"
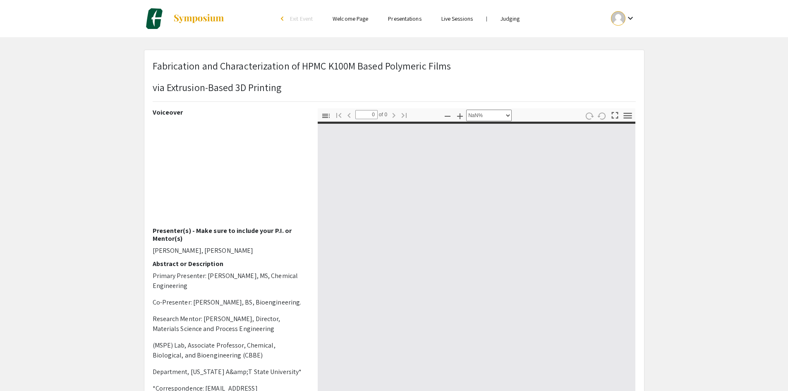
select select "auto"
type input "1"
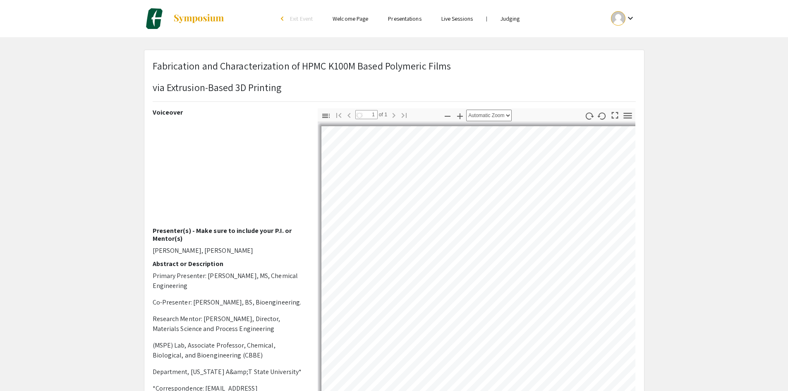
select select "auto"
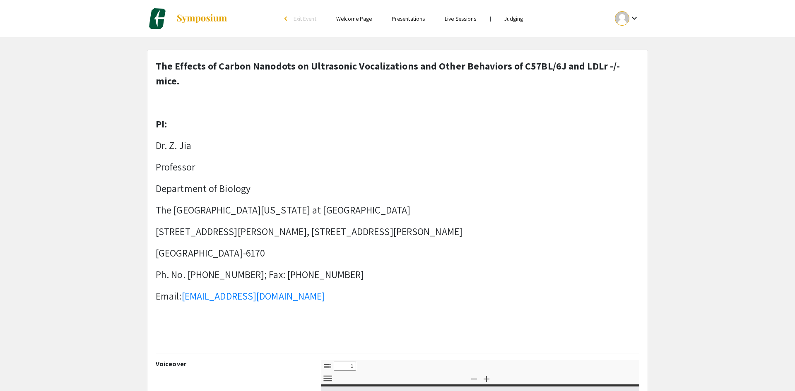
select select "custom"
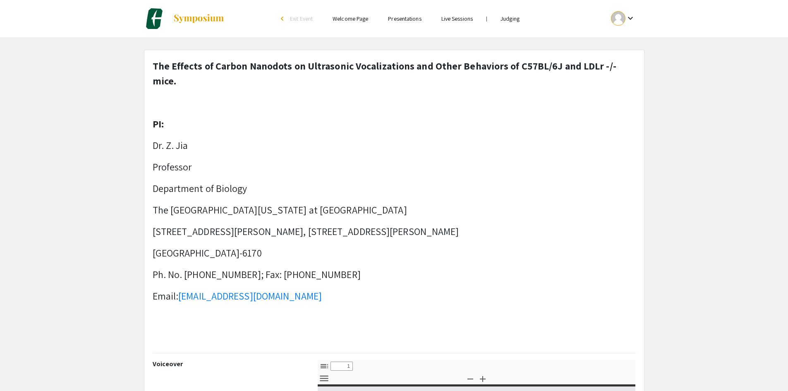
type input "0"
select select "custom"
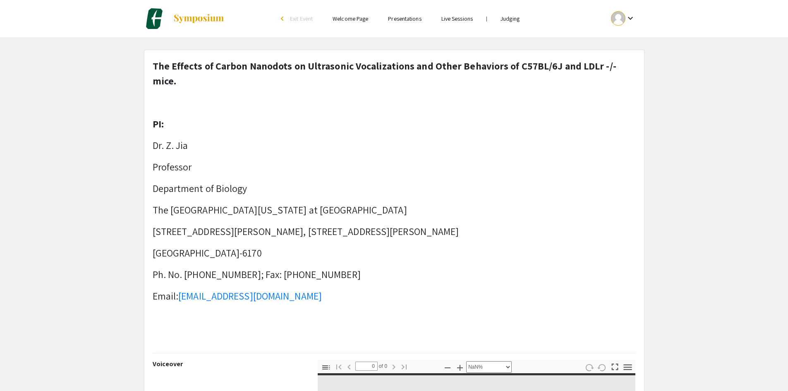
type input "1"
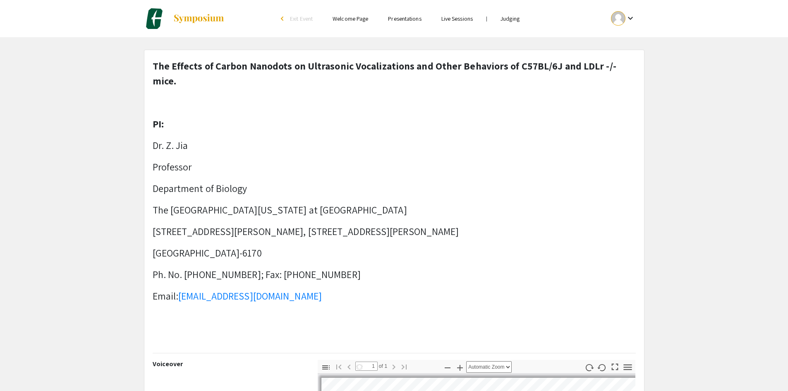
select select "auto"
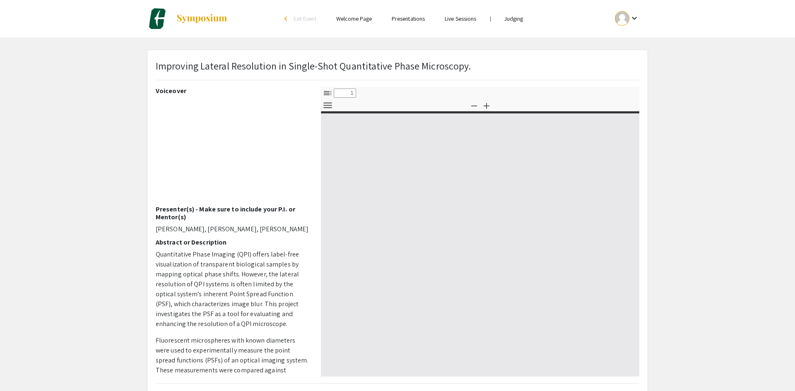
select select "custom"
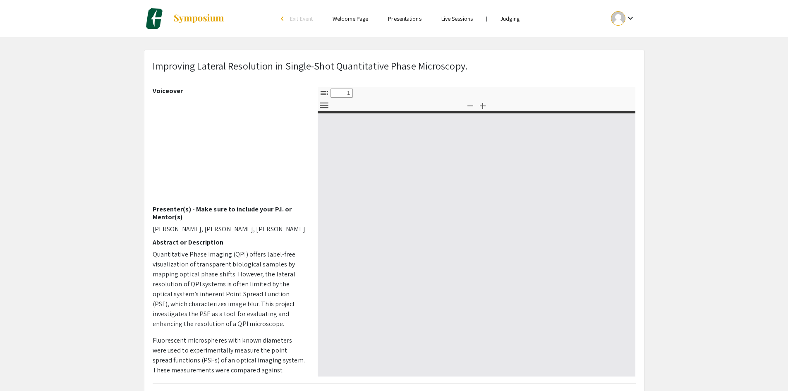
type input "0"
select select "custom"
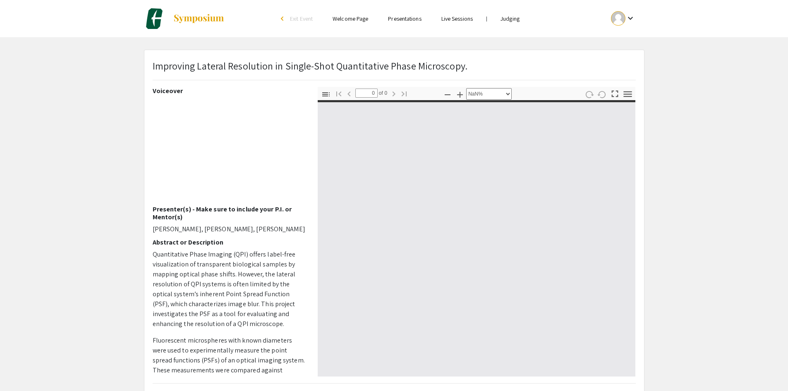
type input "1"
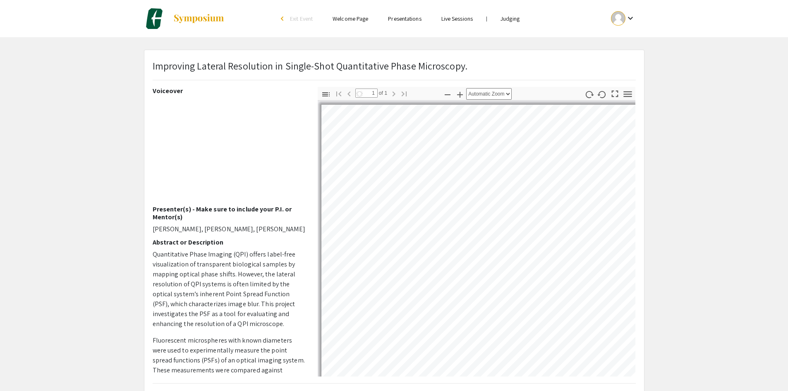
select select "auto"
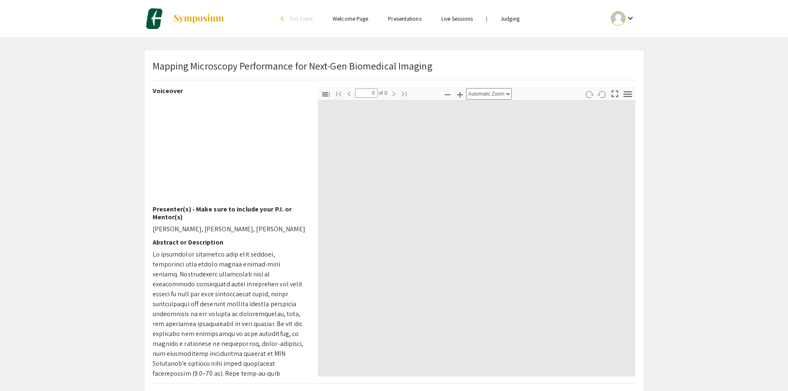
select select "custom"
type input "1"
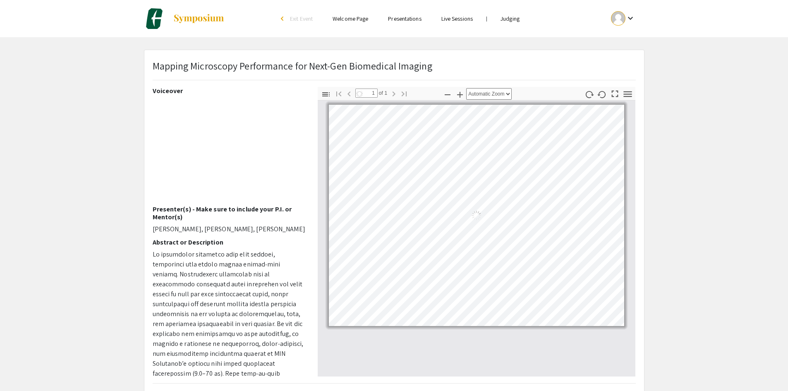
select select "auto"
